Goal: Task Accomplishment & Management: Use online tool/utility

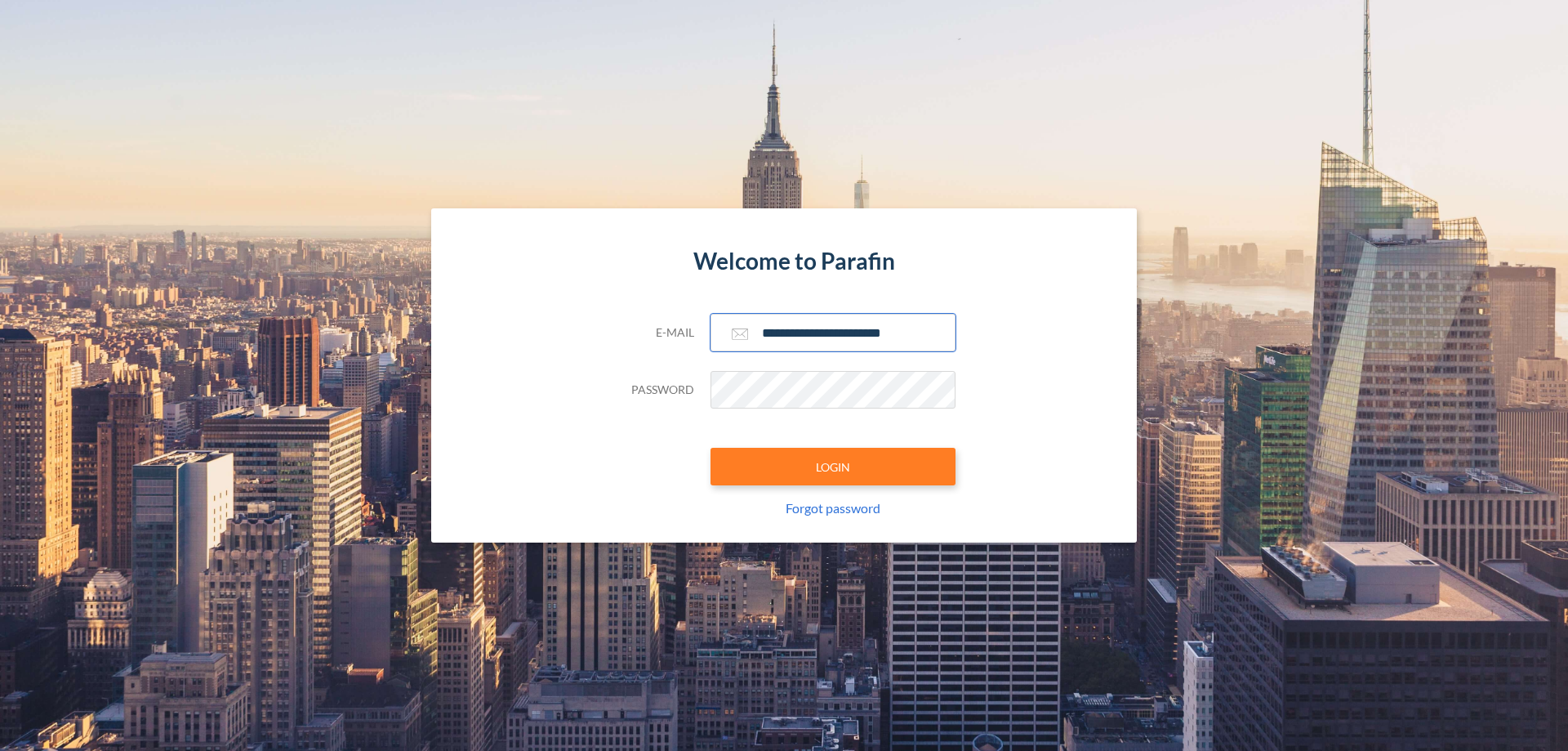
type input "**********"
click at [833, 466] on button "LOGIN" at bounding box center [833, 466] width 245 height 37
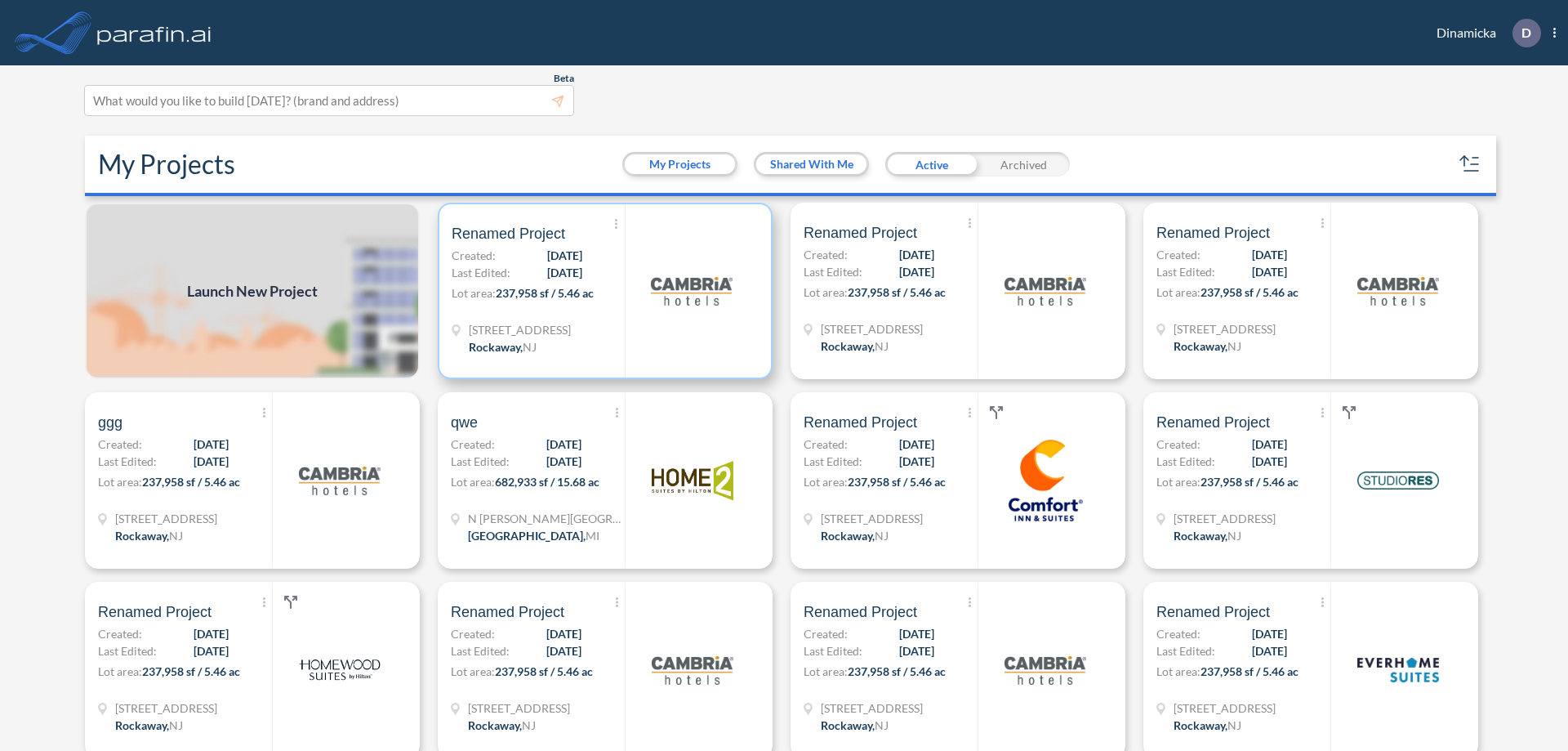
scroll to position [5, 0]
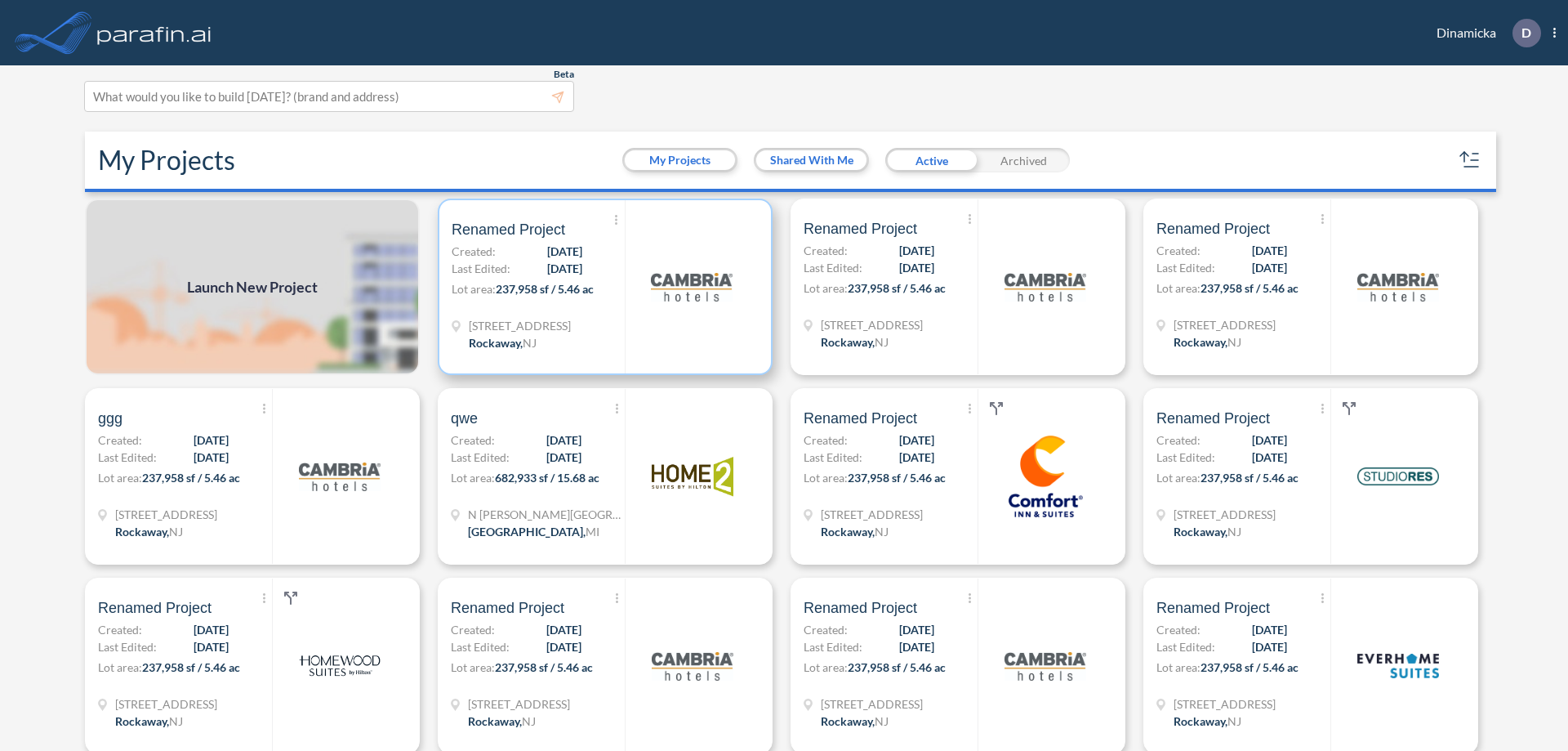
click at [602, 287] on p "Lot area: 237,958 sf / 5.46 ac" at bounding box center [538, 292] width 173 height 24
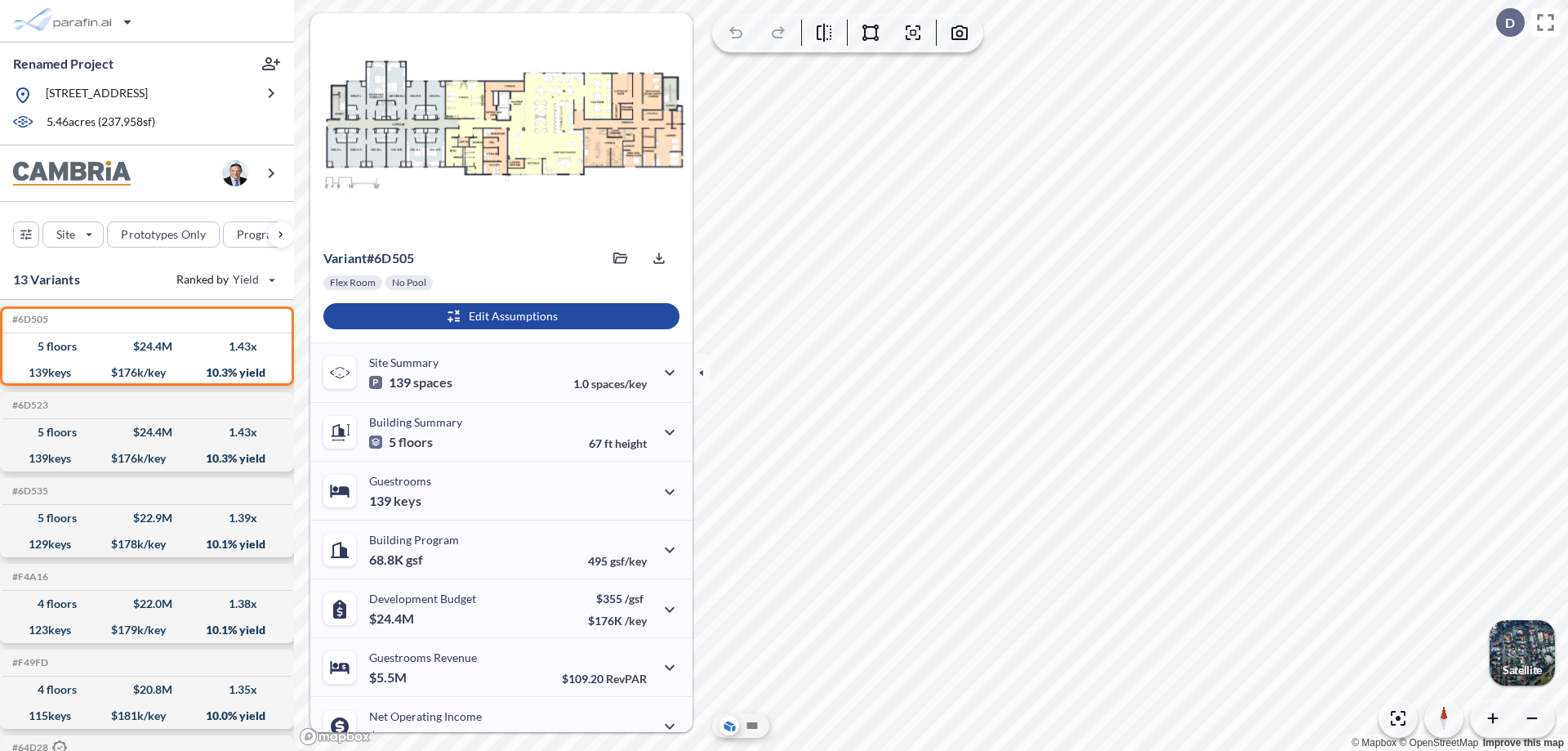
scroll to position [83, 0]
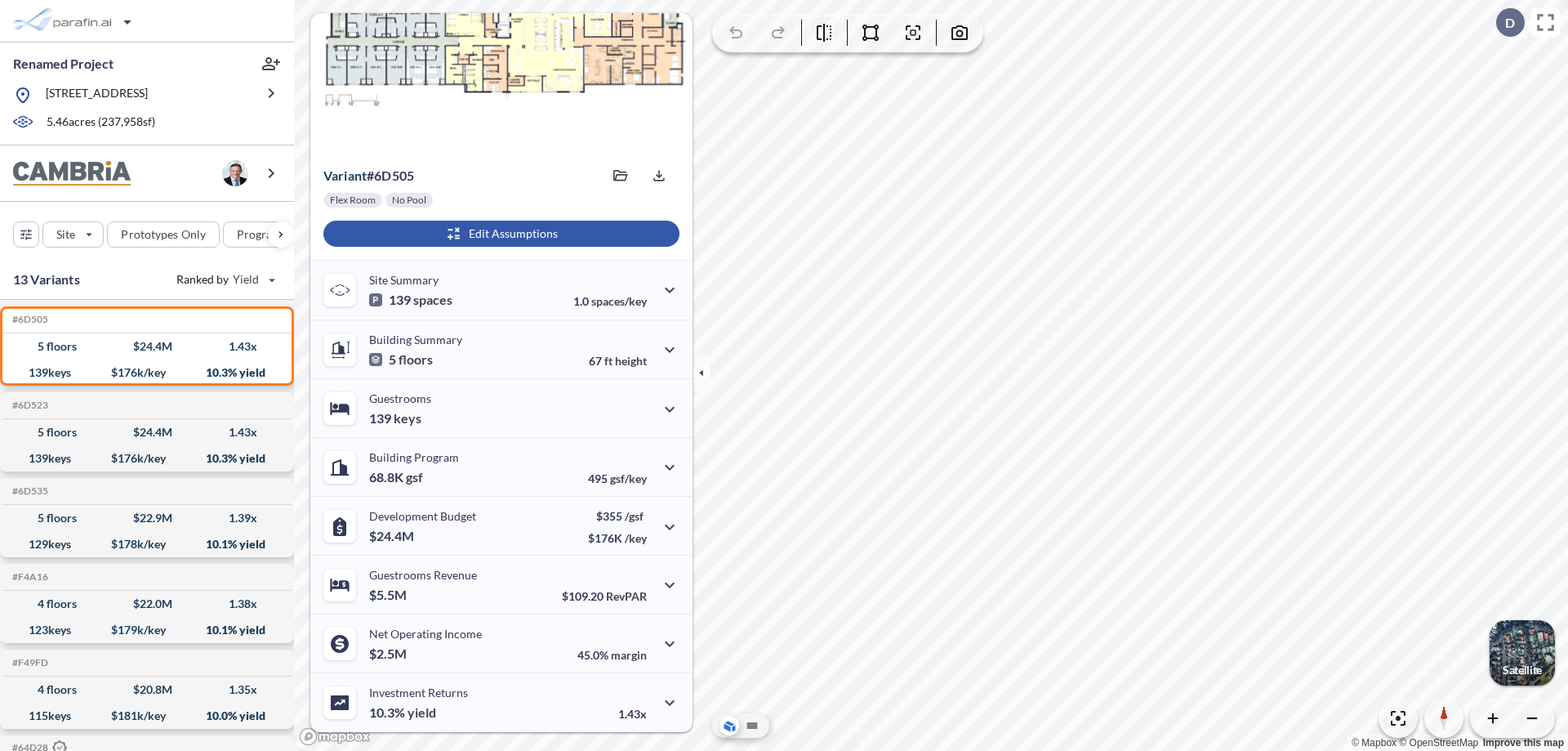
click at [499, 234] on div "button" at bounding box center [502, 233] width 356 height 26
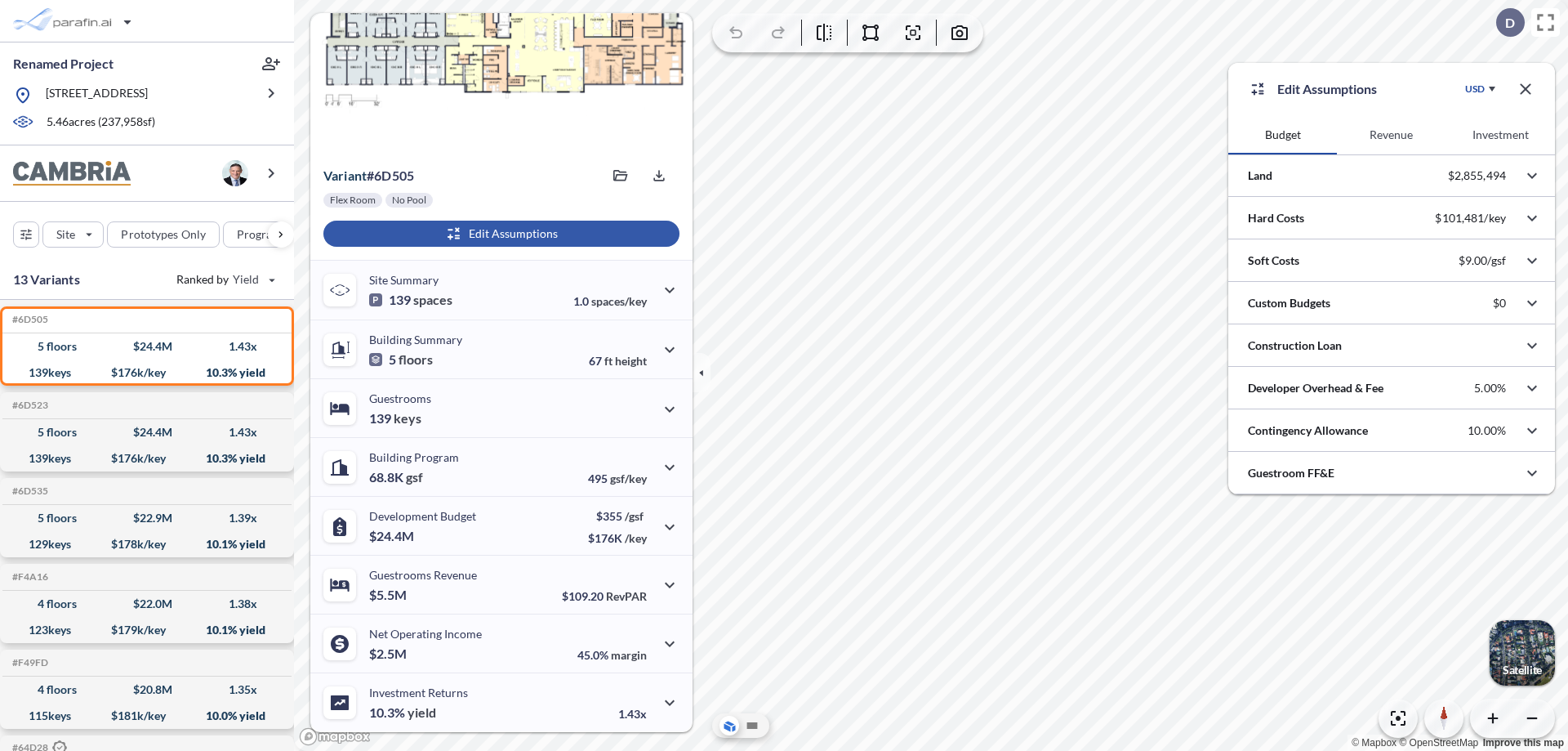
click at [1391, 135] on button "Revenue" at bounding box center [1391, 134] width 109 height 39
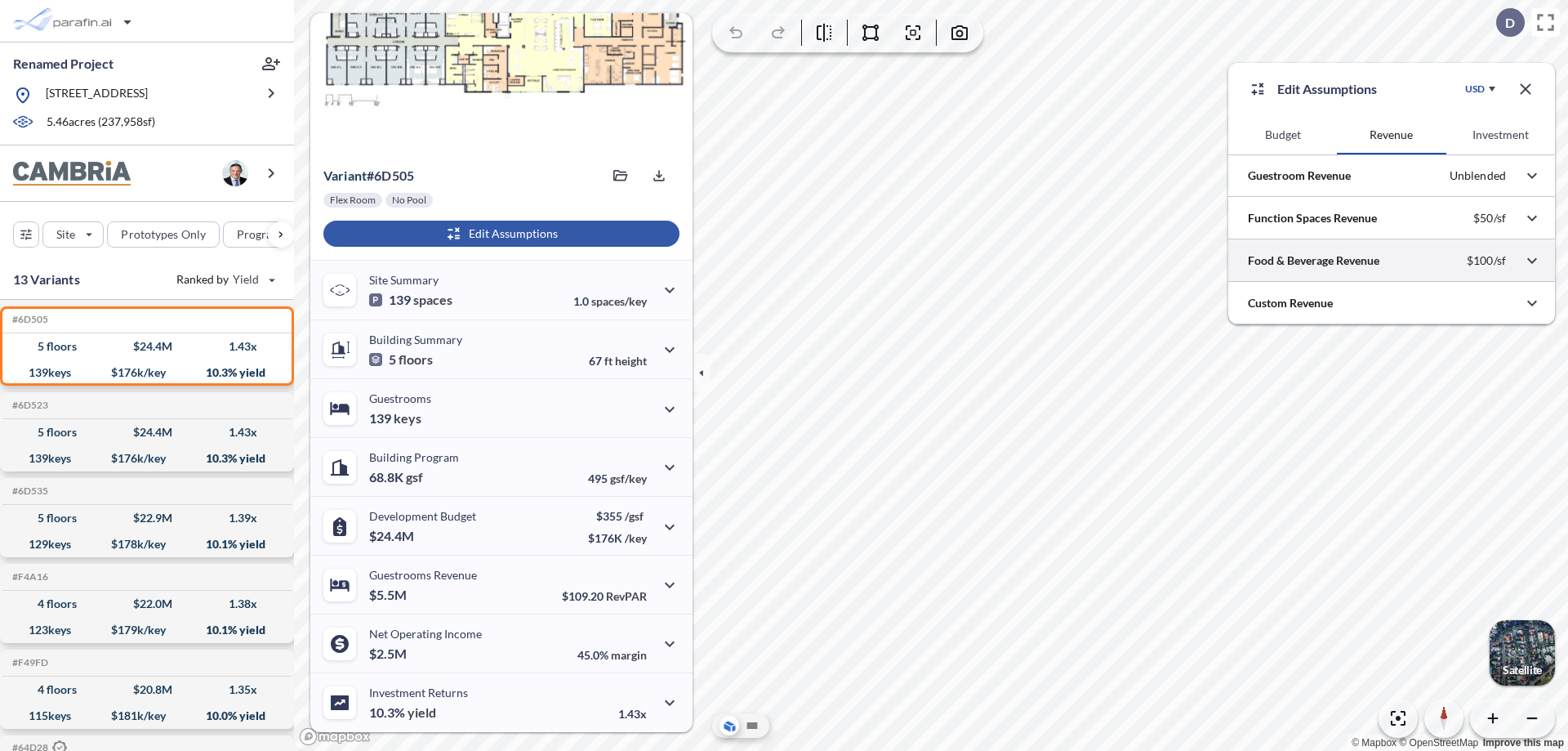
click at [1392, 260] on div at bounding box center [1391, 260] width 326 height 42
